Goal: Task Accomplishment & Management: Use online tool/utility

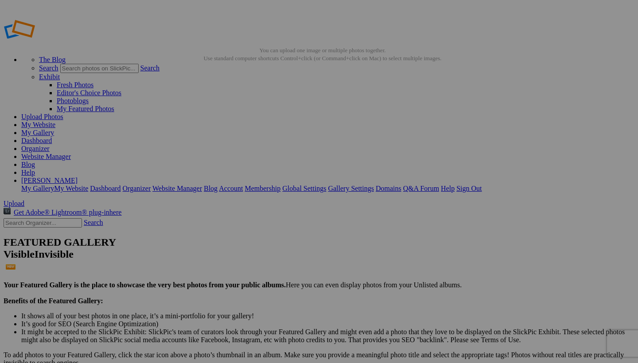
type input "_"
type input "v"
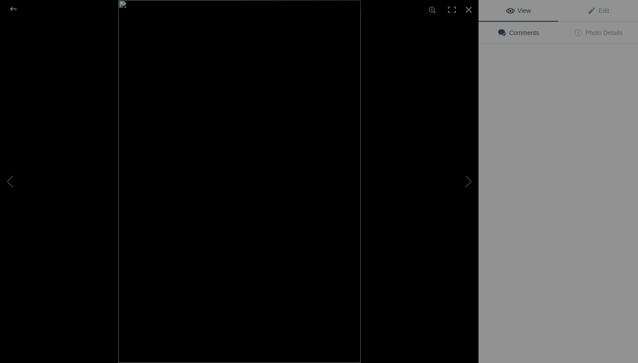
type input "Vervet Monkey (Cercopithecus pygerthhrus)"
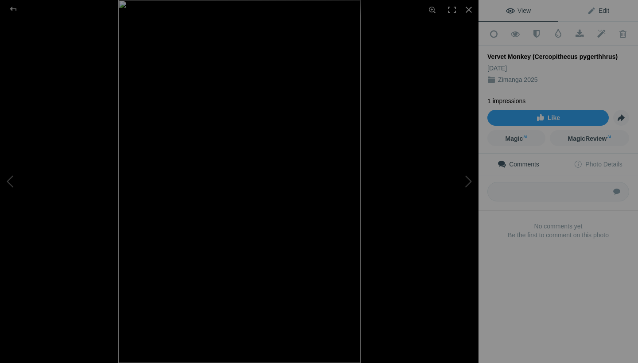
click at [265, 9] on span "Edit" at bounding box center [598, 10] width 22 height 7
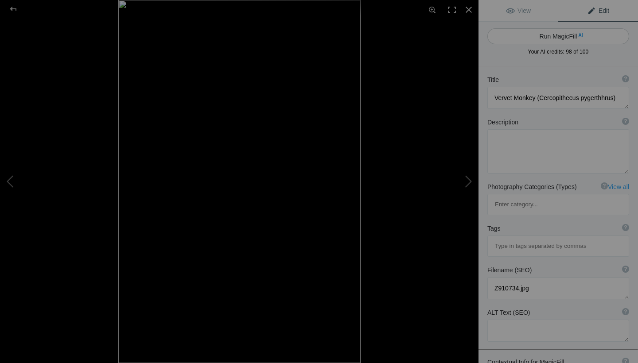
click at [265, 37] on button "Run MagicFill AI" at bounding box center [558, 36] width 142 height 16
type textarea "Vervet Monkey Sitting on a Tree Branch"
type textarea "This captivating image features a Vervet Monkey (Cercopithecus pygerythrus) per…"
type textarea "vervet-monkey-sitting-tree.jpg"
type textarea "Vervet Monkey (Cercopithecus pygerythrus) sitting on a tree branch, showcasing …"
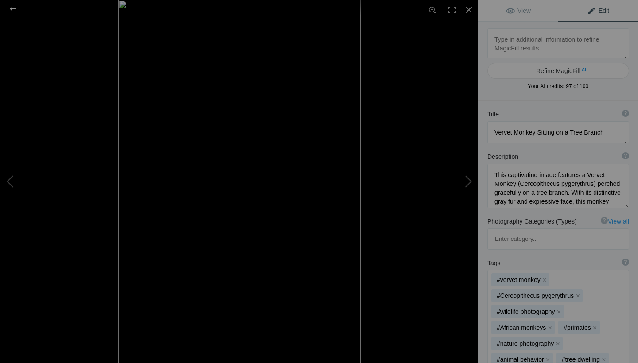
click at [10, 8] on div at bounding box center [13, 9] width 32 height 18
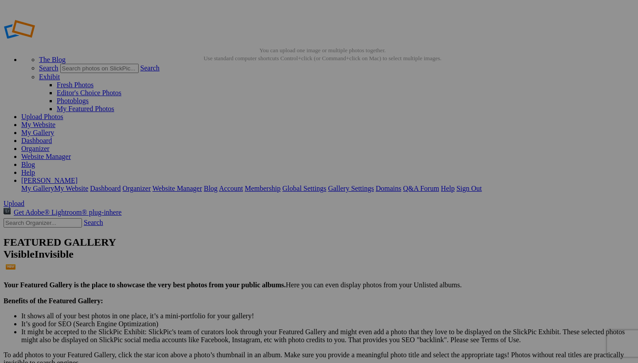
click at [52, 137] on link "Dashboard" at bounding box center [36, 141] width 31 height 8
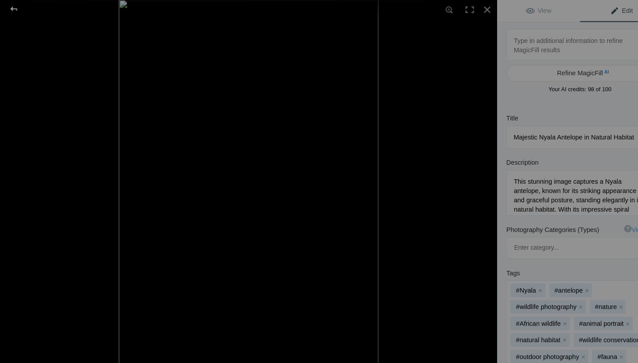
click at [12, 9] on div at bounding box center [13, 9] width 32 height 18
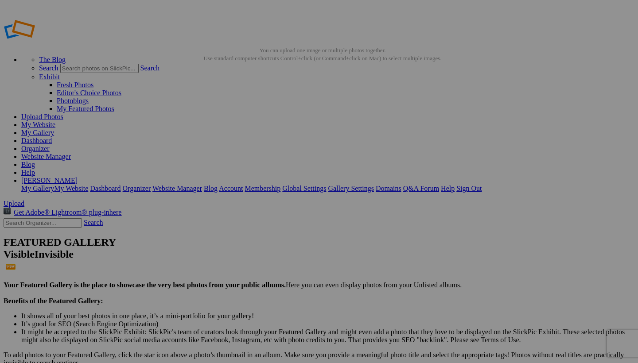
type input "_"
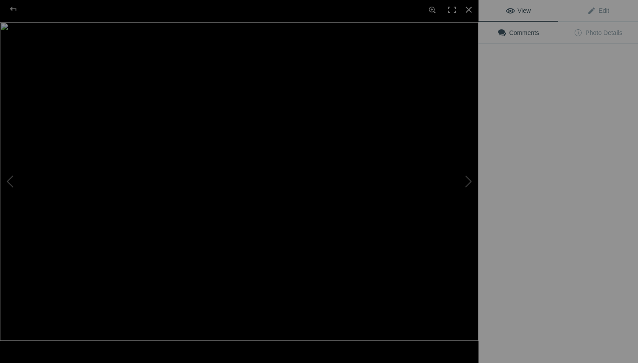
type input "Cheetah (Acinonyx jubatus)"
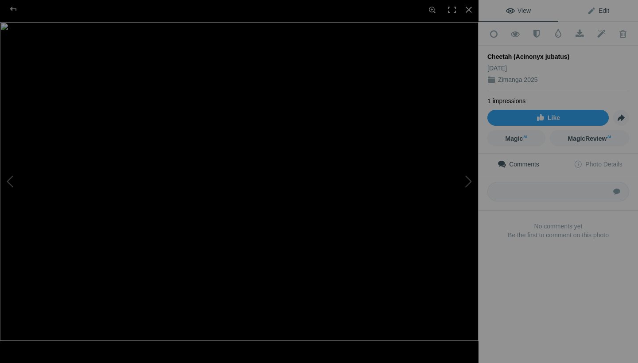
click at [265, 15] on link "Edit" at bounding box center [598, 10] width 80 height 21
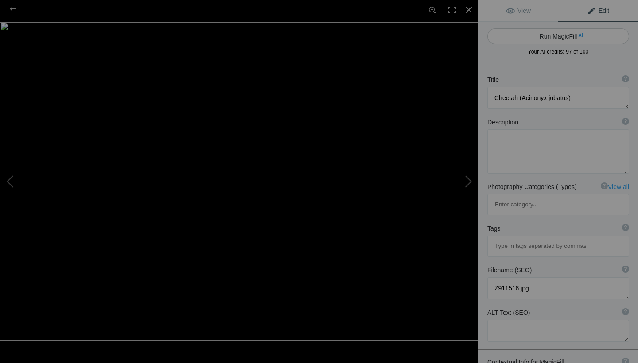
click at [265, 37] on button "Run MagicFill AI" at bounding box center [558, 36] width 142 height 16
type textarea "Majestic Cheetah Close-Up: Nature's Fastest Predator"
type textarea "This stunning close-up captures the intense gaze of a cheetah (Acinonyx jubatus…"
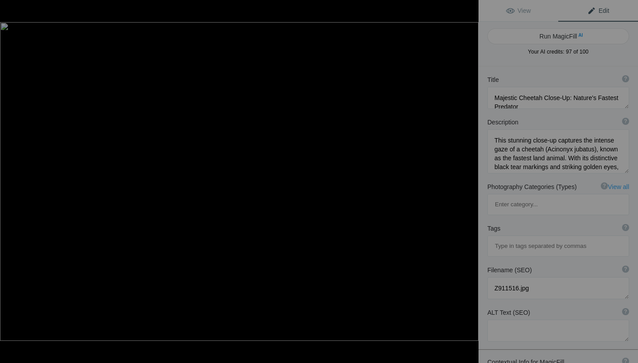
type textarea "majestic-cheetah-close-up.jpg"
type textarea "Close-up of a cheetah's face showcasing its striking features and intense gaze."
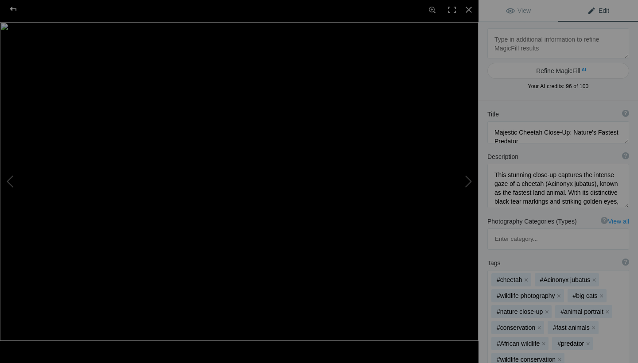
click at [14, 9] on div at bounding box center [13, 9] width 32 height 18
